Goal: Information Seeking & Learning: Learn about a topic

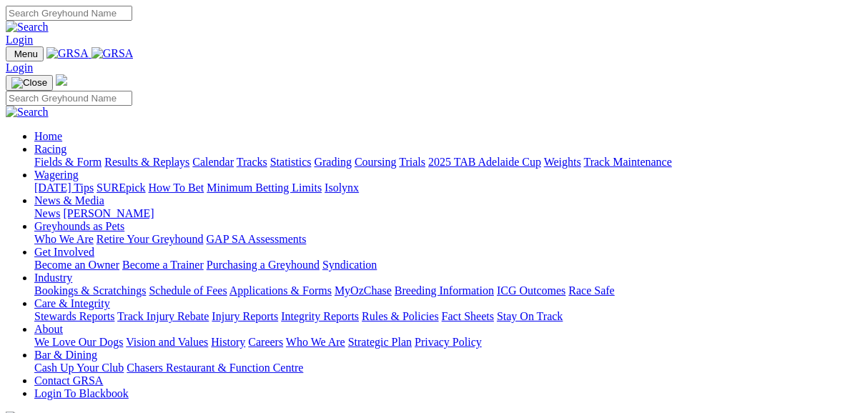
click at [66, 143] on link "Racing" at bounding box center [50, 149] width 32 height 12
click at [68, 156] on link "Fields & Form" at bounding box center [67, 162] width 67 height 12
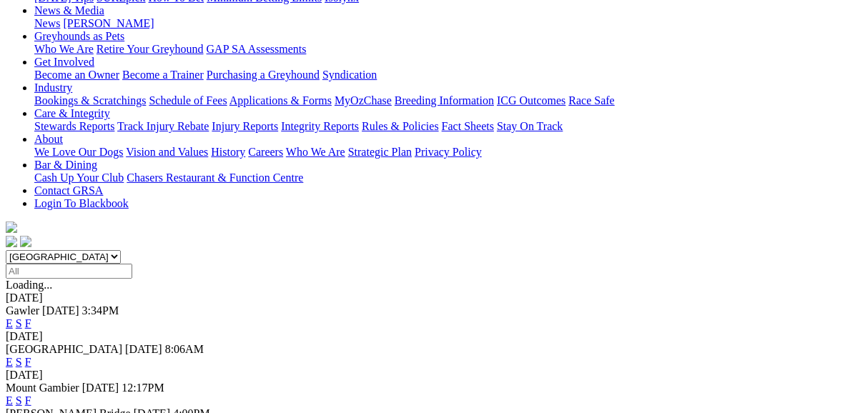
scroll to position [229, 0]
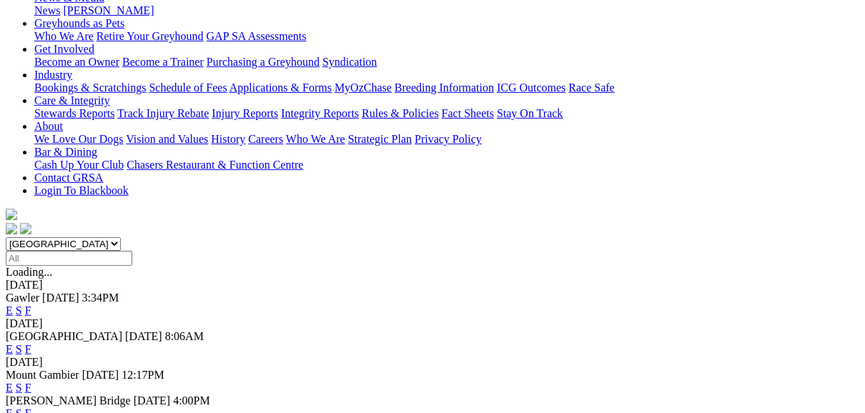
click at [13, 343] on link "E" at bounding box center [9, 349] width 7 height 12
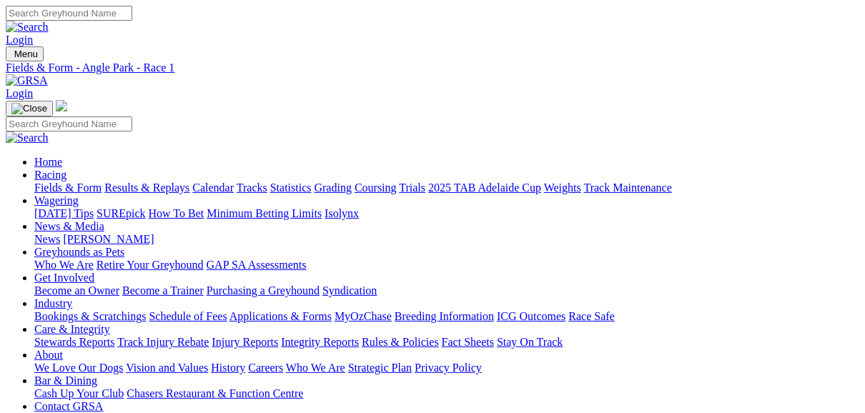
click at [60, 182] on link "Fields & Form" at bounding box center [67, 188] width 67 height 12
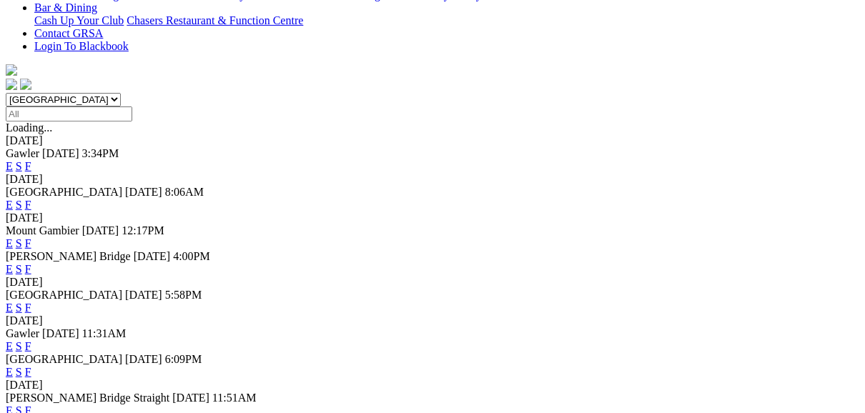
scroll to position [400, 0]
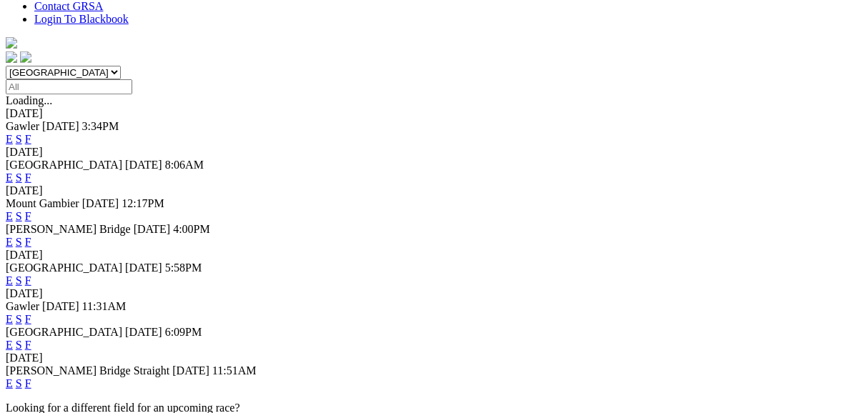
click at [31, 274] on link "F" at bounding box center [28, 280] width 6 height 12
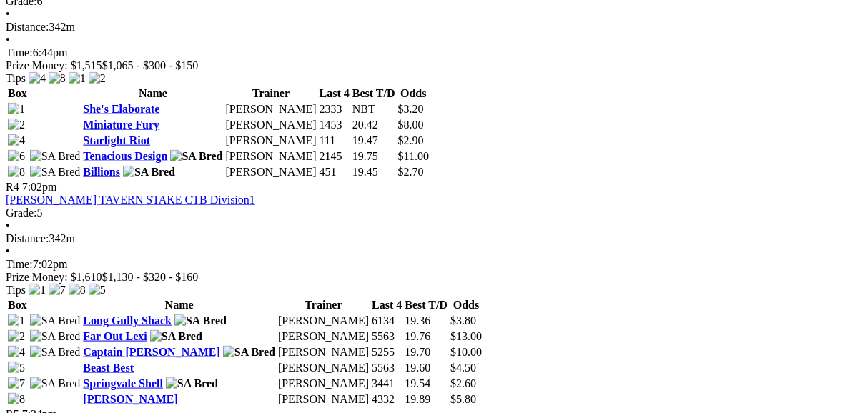
scroll to position [1144, 0]
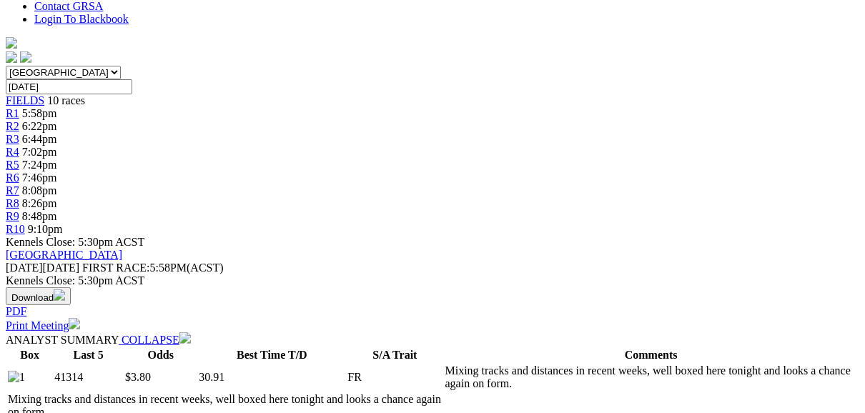
scroll to position [457, 0]
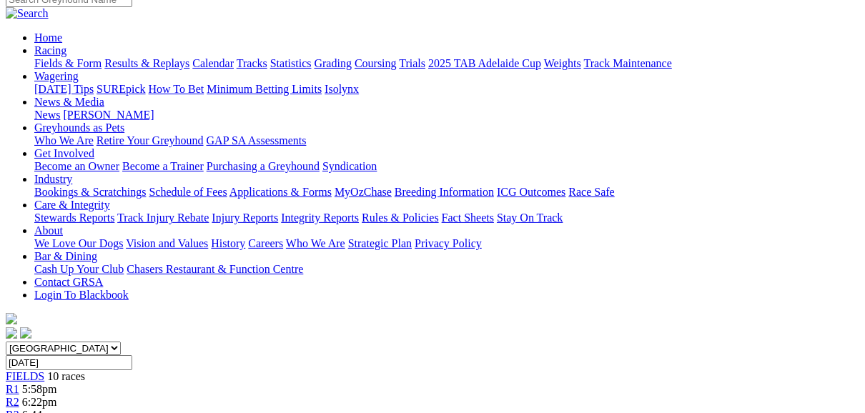
scroll to position [114, 0]
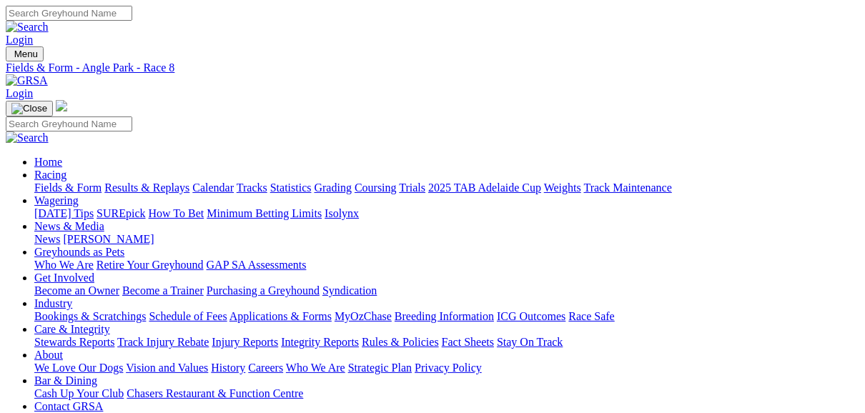
click at [84, 182] on link "Fields & Form" at bounding box center [67, 188] width 67 height 12
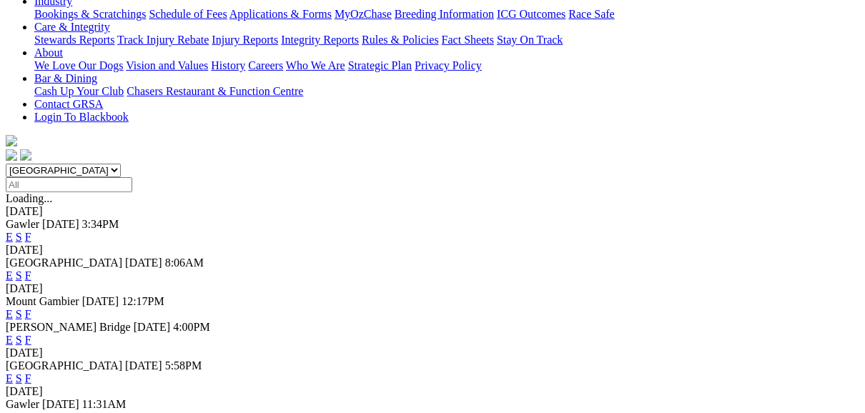
scroll to position [400, 0]
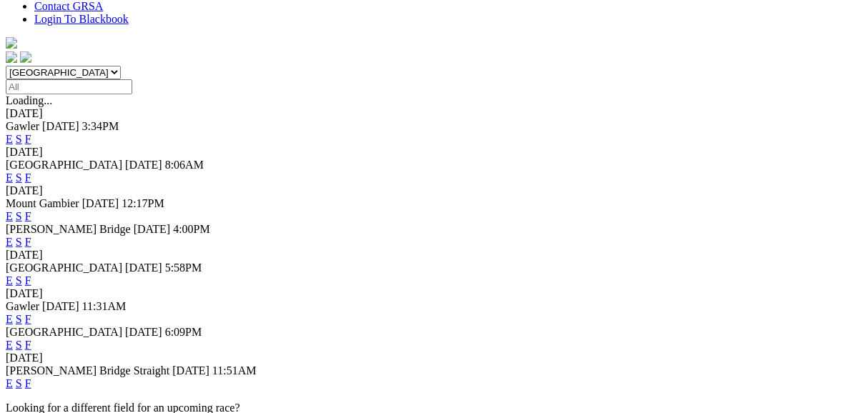
click at [31, 236] on link "F" at bounding box center [28, 242] width 6 height 12
